Goal: Find specific page/section: Find specific page/section

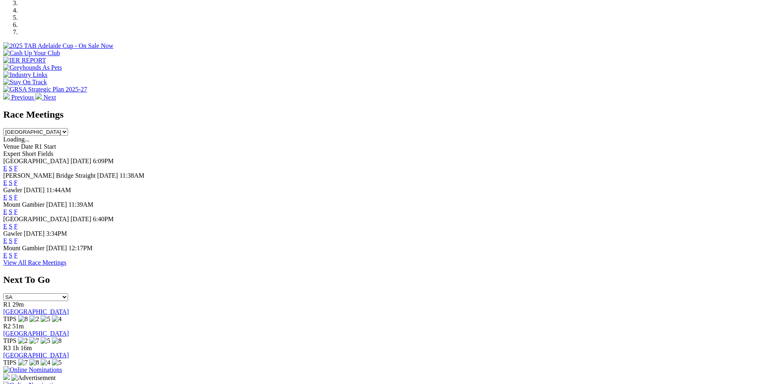
scroll to position [310, 0]
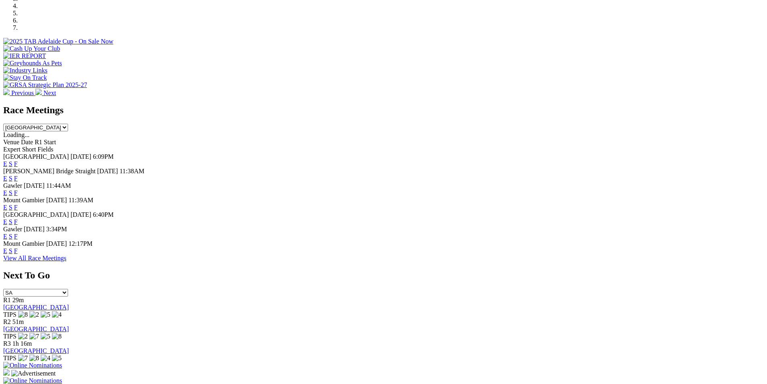
click at [18, 189] on link "F" at bounding box center [16, 192] width 4 height 7
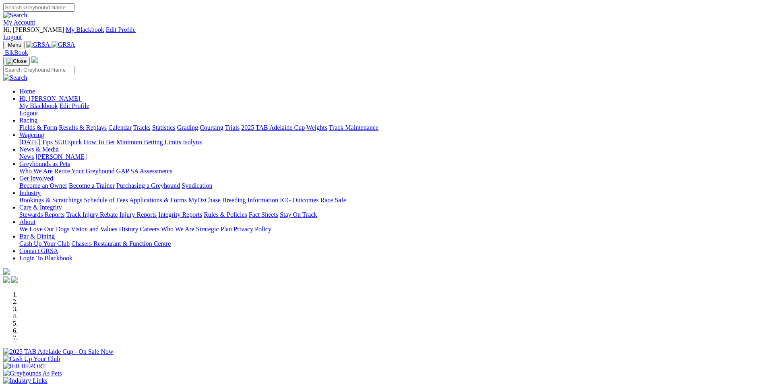
click at [62, 291] on div "Previous Next" at bounding box center [383, 349] width 760 height 116
